Goal: Entertainment & Leisure: Consume media (video, audio)

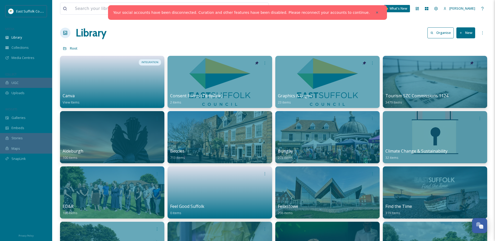
click at [18, 83] on span "UGC" at bounding box center [14, 82] width 7 height 5
click at [25, 81] on div "UGC" at bounding box center [26, 83] width 52 height 10
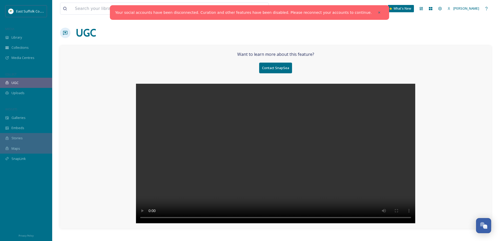
click at [266, 139] on video at bounding box center [275, 154] width 279 height 140
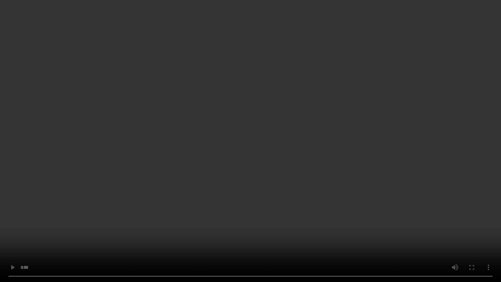
click at [447, 241] on video at bounding box center [250, 141] width 501 height 282
